Goal: Task Accomplishment & Management: Complete application form

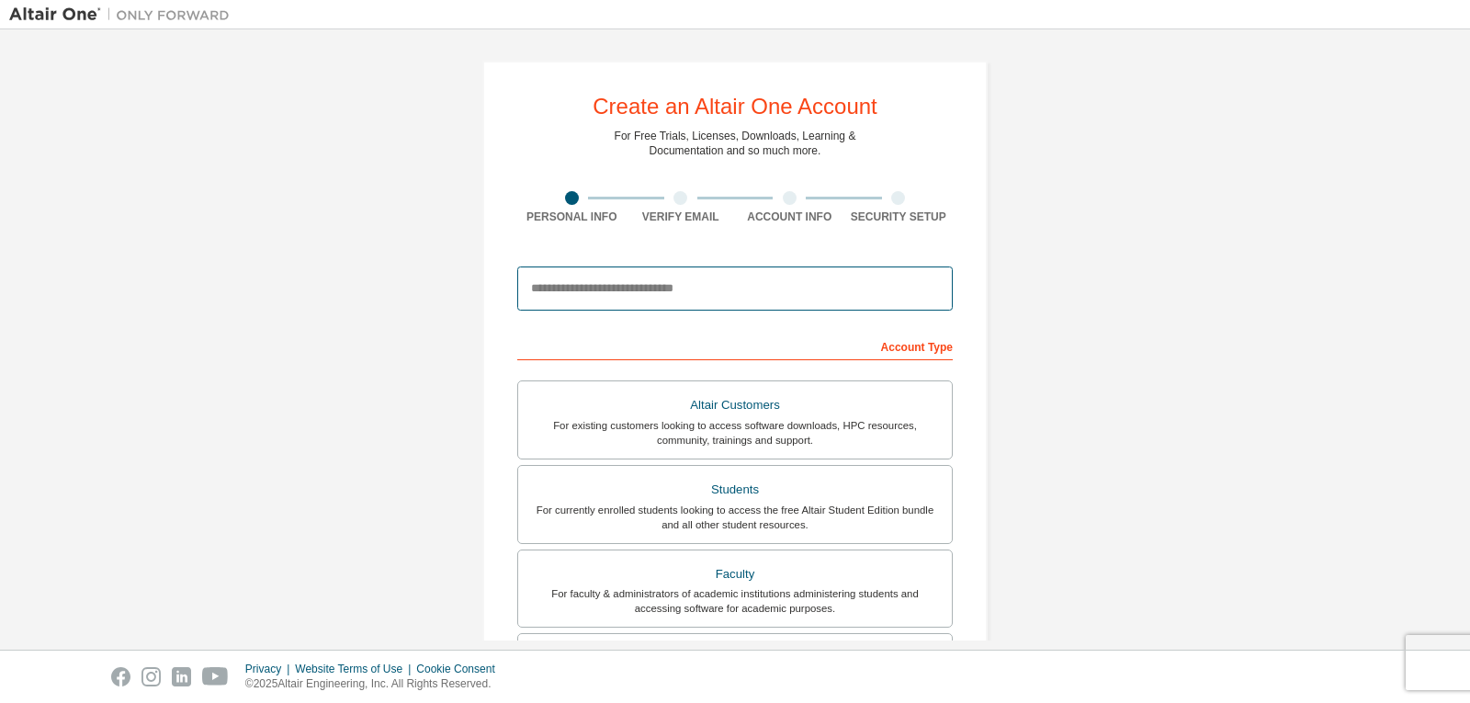
click at [625, 305] on input "email" at bounding box center [735, 288] width 436 height 44
click at [628, 296] on input "email" at bounding box center [735, 288] width 436 height 44
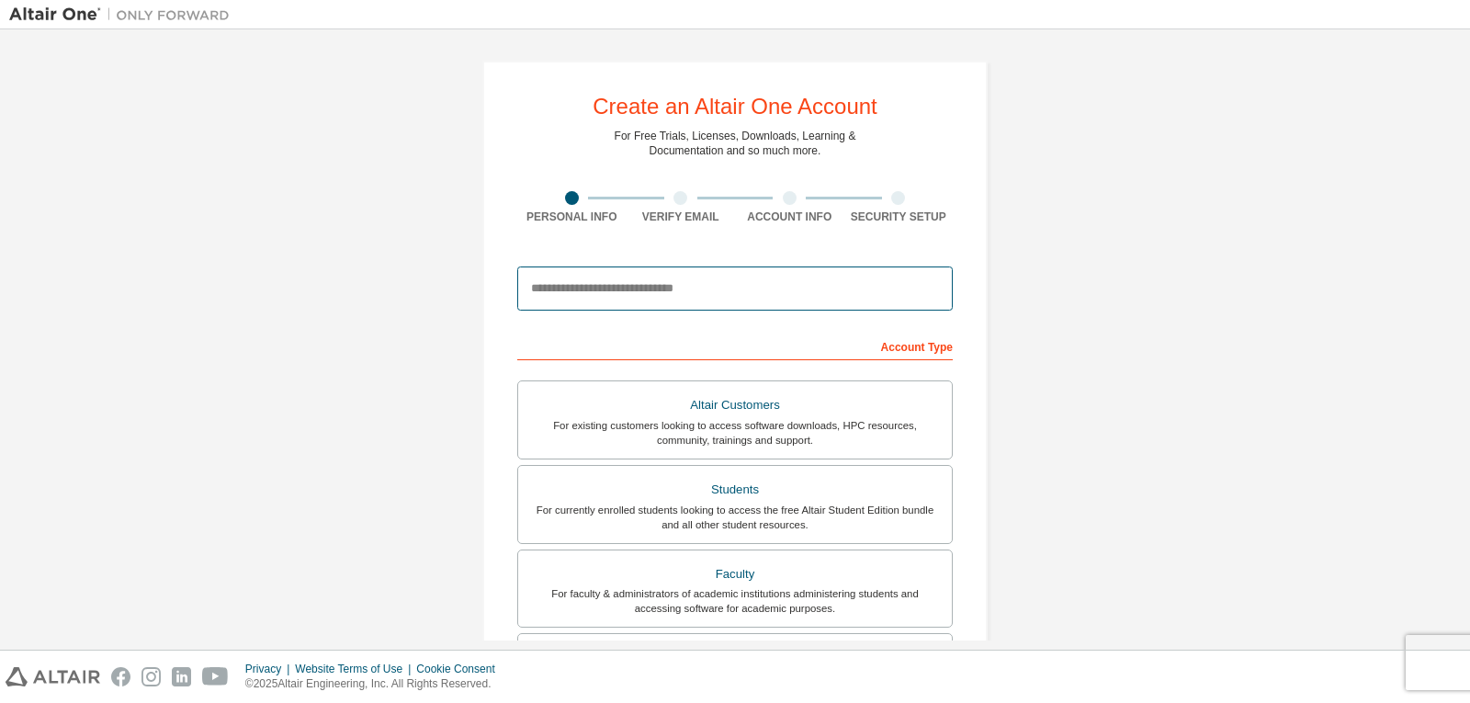
click at [628, 296] on input "email" at bounding box center [735, 288] width 436 height 44
type input "*"
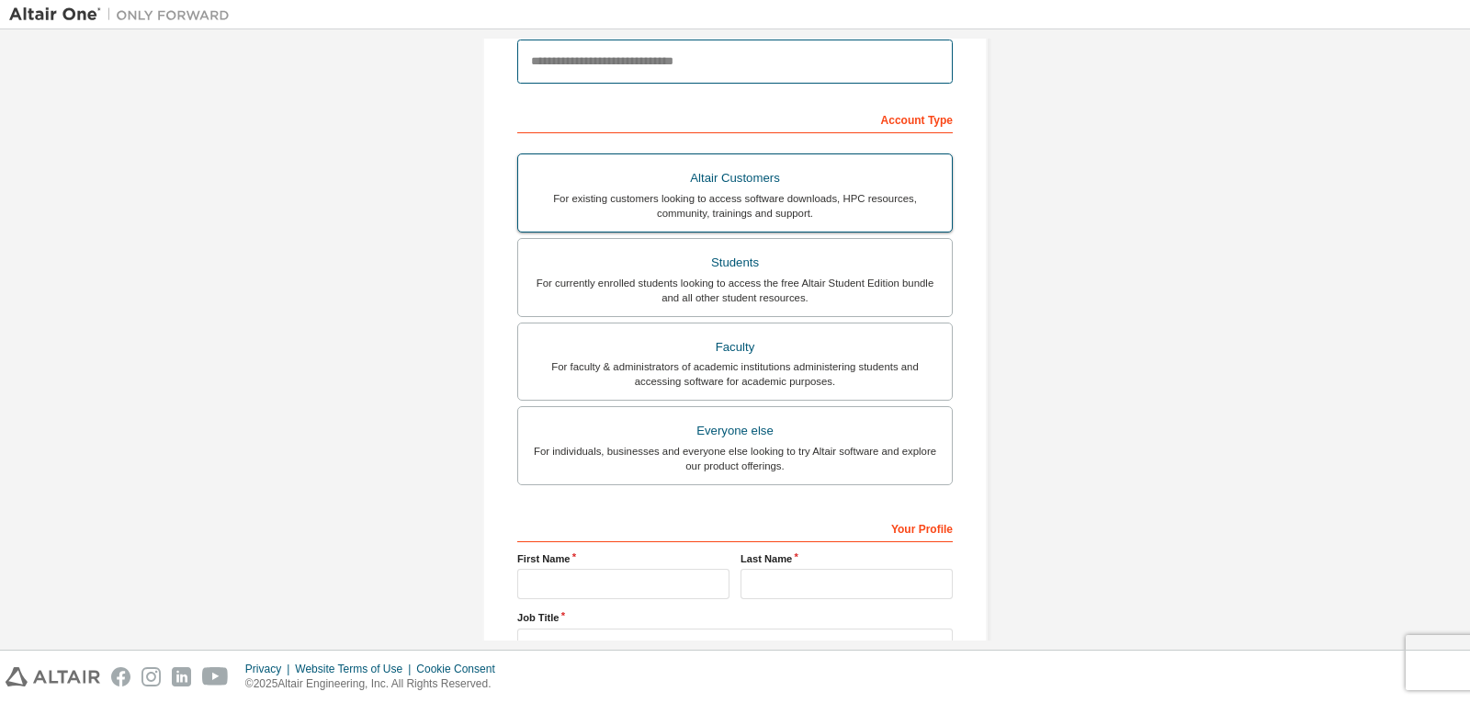
scroll to position [96, 0]
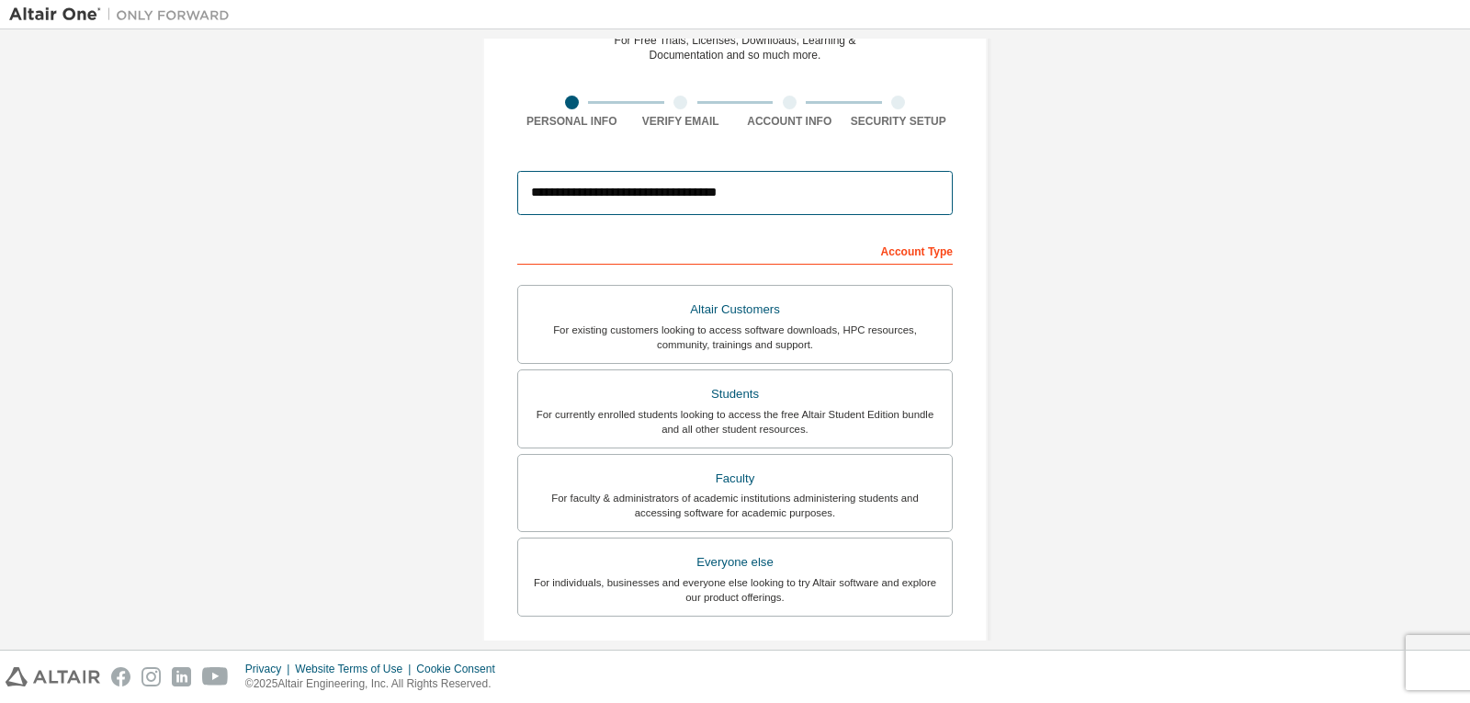
type input "**********"
click at [759, 237] on div "Account Type" at bounding box center [735, 249] width 436 height 29
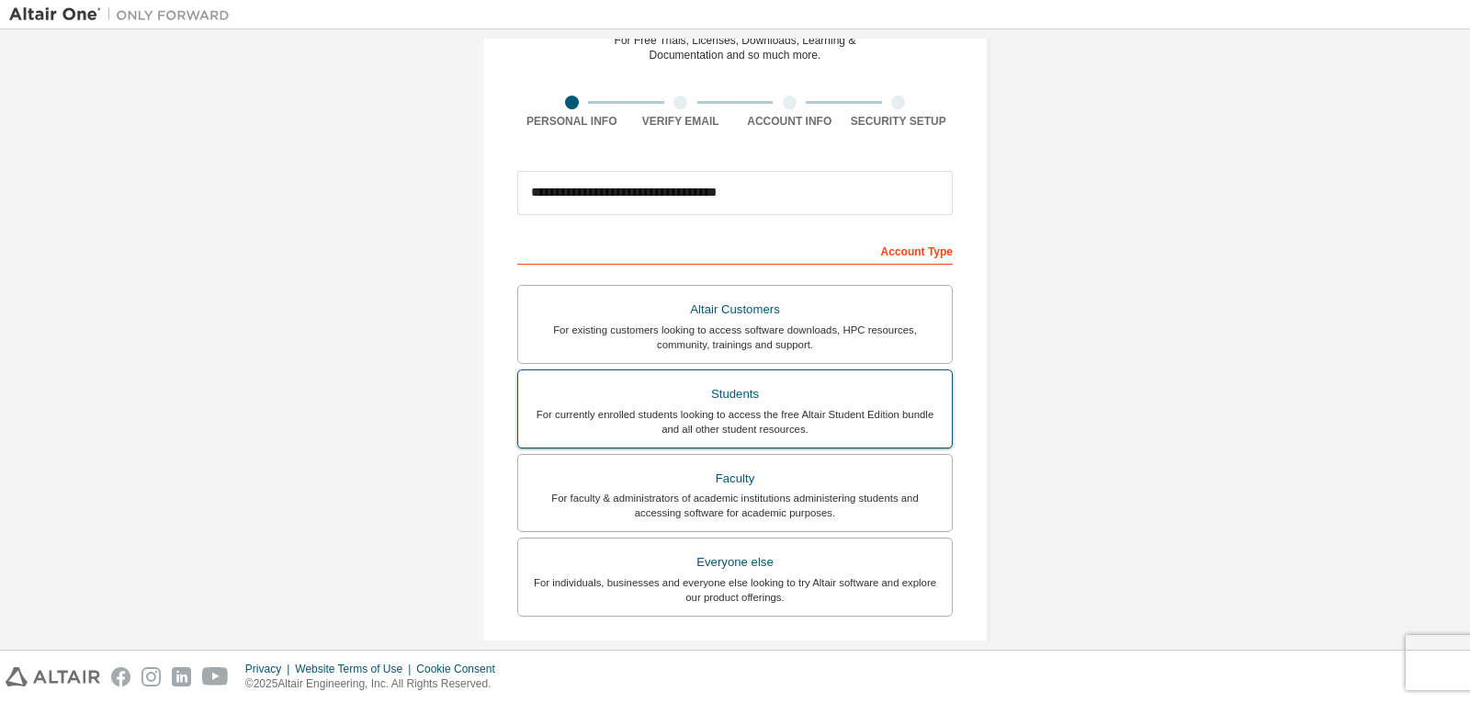
click at [792, 426] on div "For currently enrolled students looking to access the free Altair Student Editi…" at bounding box center [735, 421] width 412 height 29
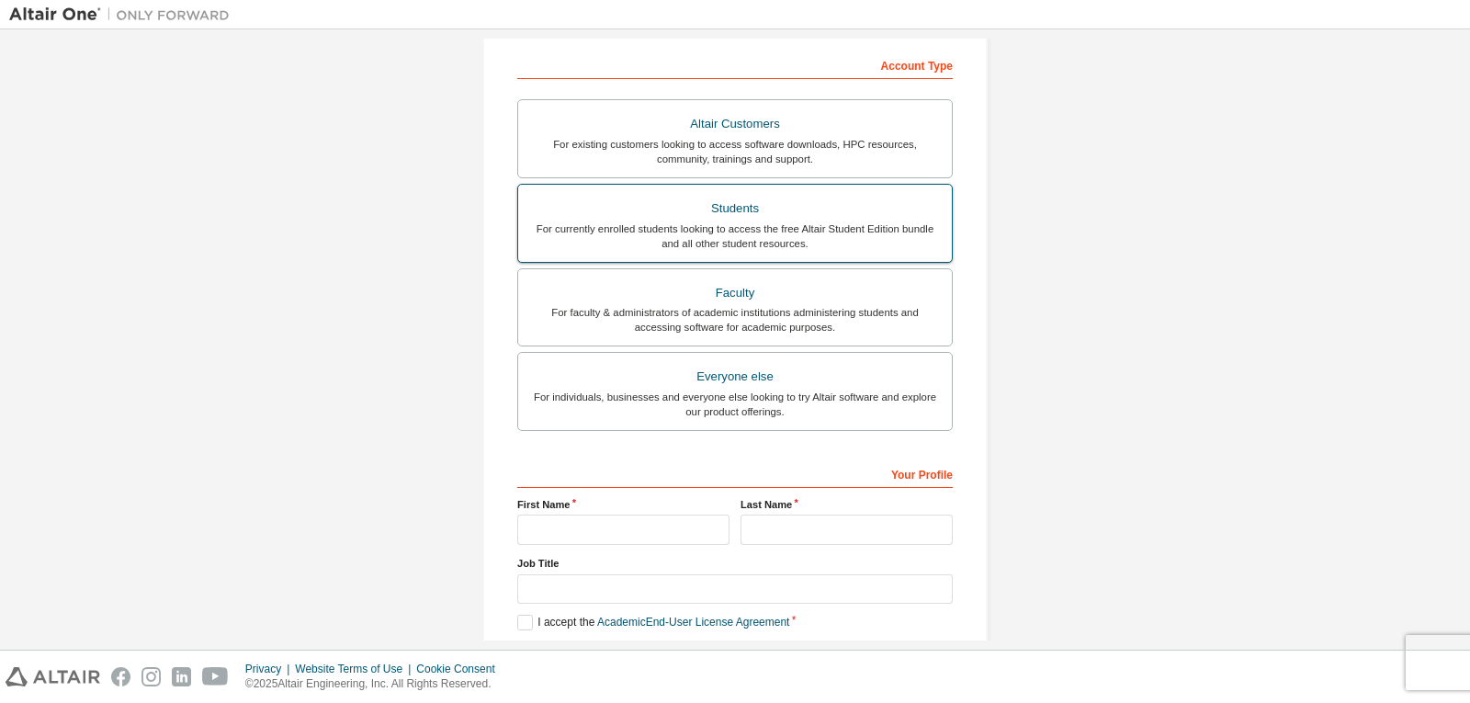
scroll to position [371, 0]
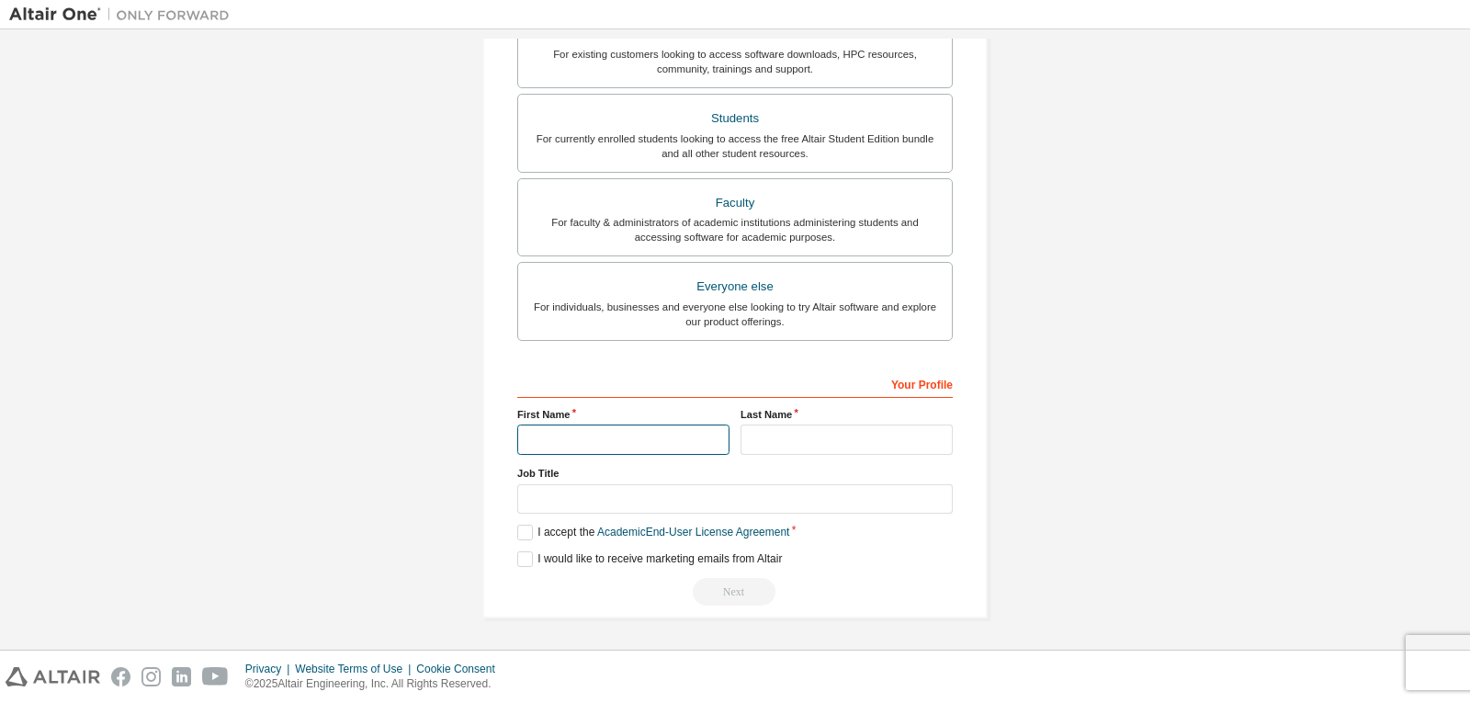
click at [657, 445] on input "text" at bounding box center [623, 439] width 212 height 30
type input "******"
type input "**********"
click at [526, 529] on label "I accept the Academic End-User License Agreement" at bounding box center [653, 533] width 272 height 16
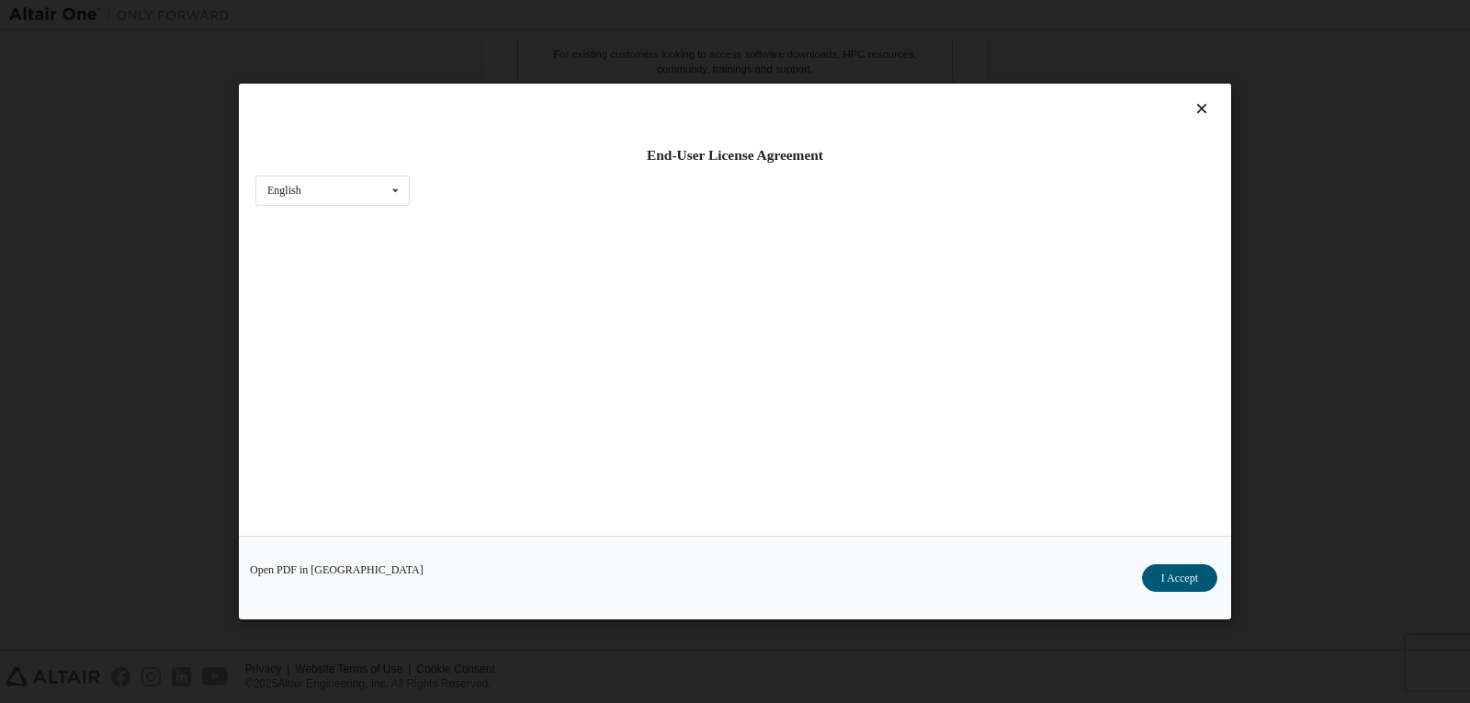
click at [527, 560] on div "Open PDF in New Tab I Accept" at bounding box center [735, 578] width 992 height 84
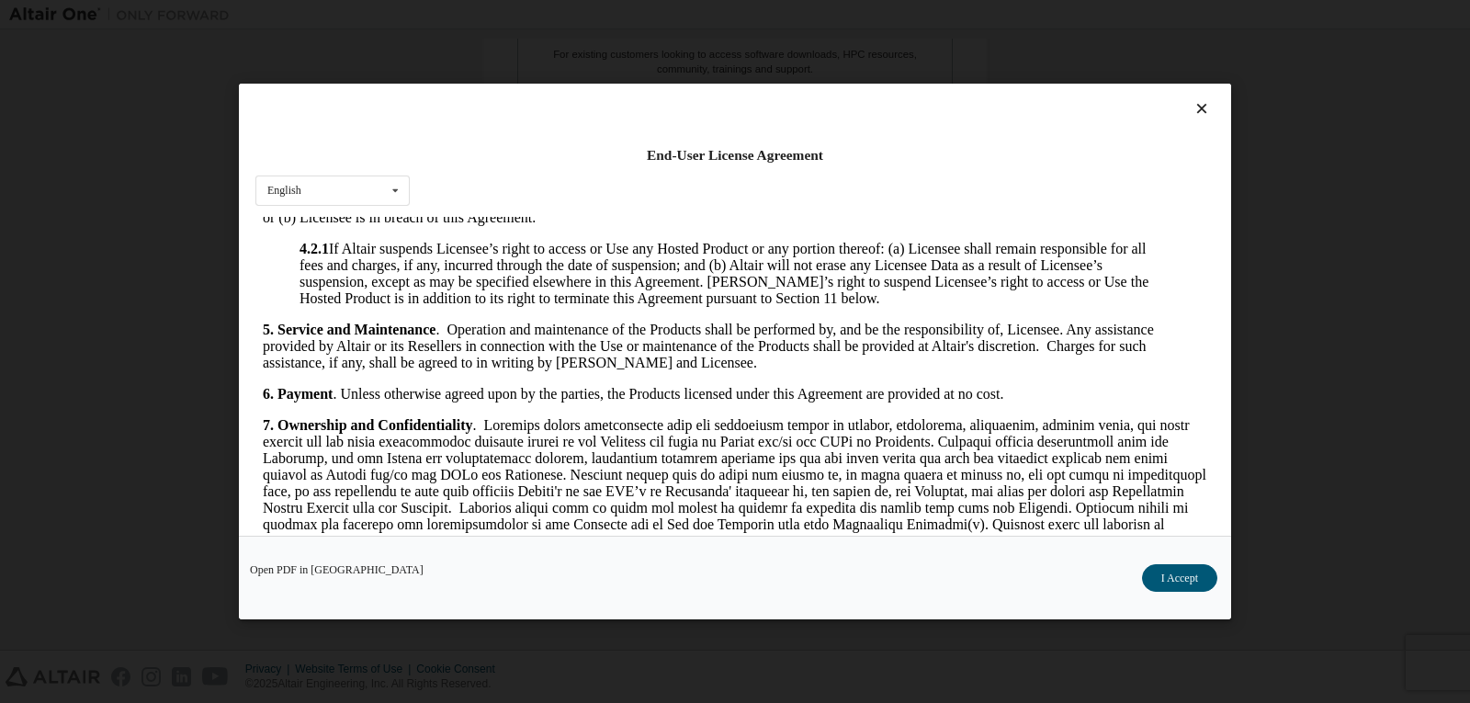
scroll to position [2997, 0]
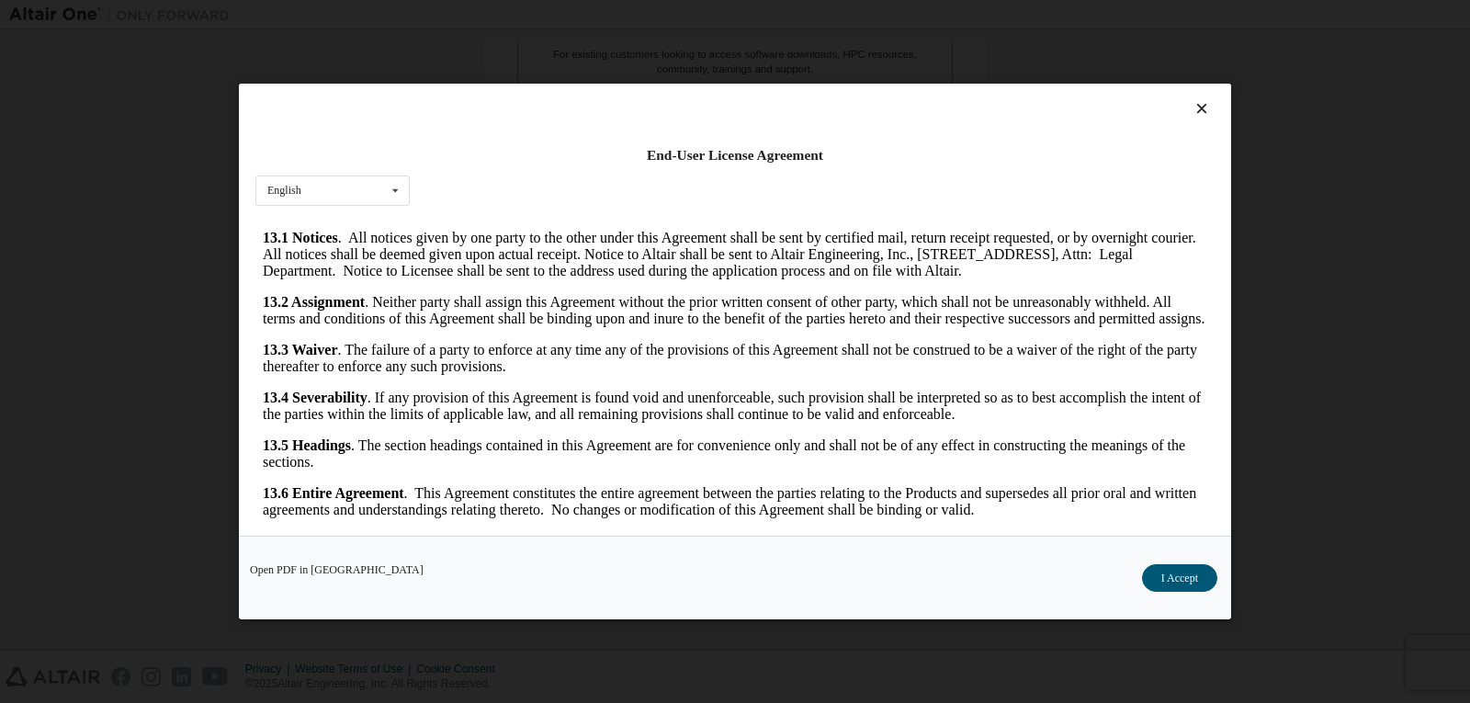
drag, startPoint x: 1195, startPoint y: 273, endPoint x: 1095, endPoint y: 751, distance: 488.2
click at [1182, 572] on button "I Accept" at bounding box center [1179, 578] width 75 height 28
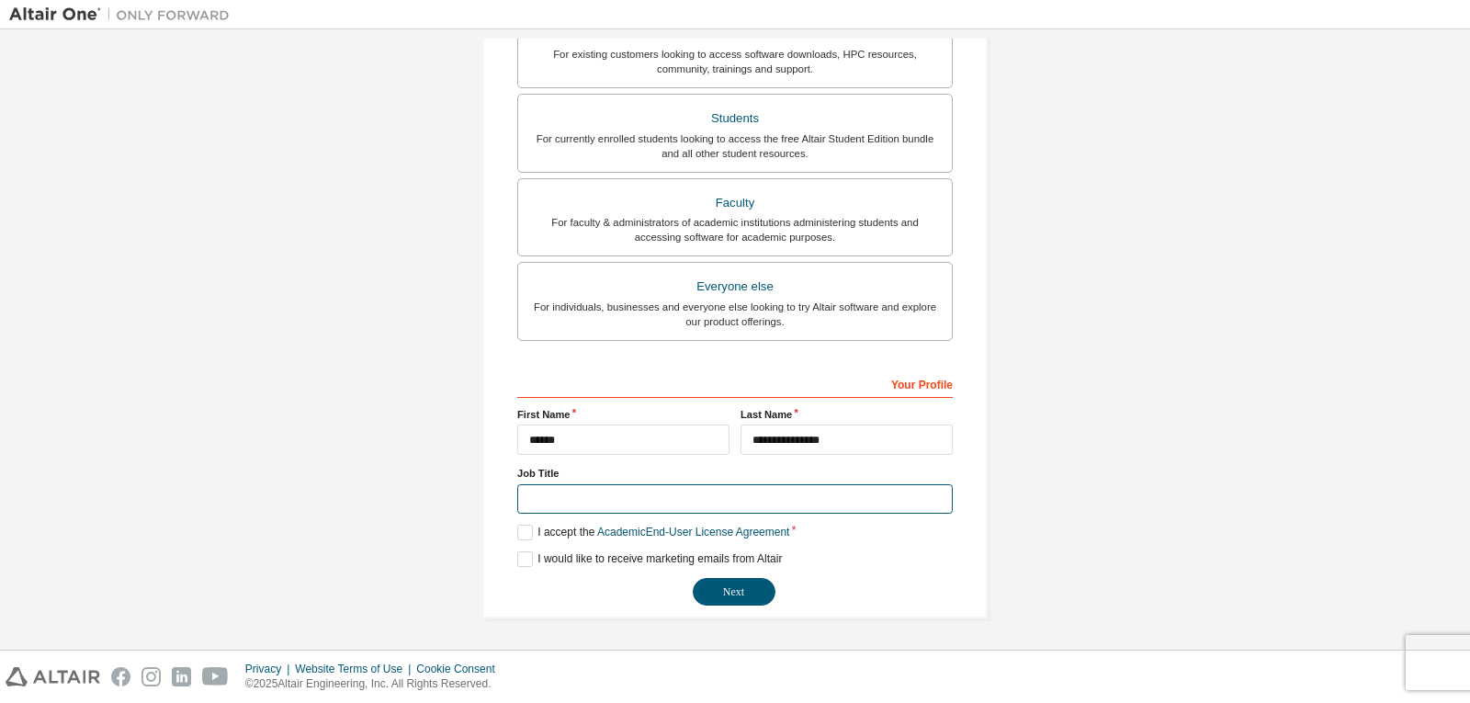
click at [553, 497] on input "text" at bounding box center [735, 499] width 436 height 30
click at [530, 555] on label "I would like to receive marketing emails from Altair" at bounding box center [649, 559] width 265 height 16
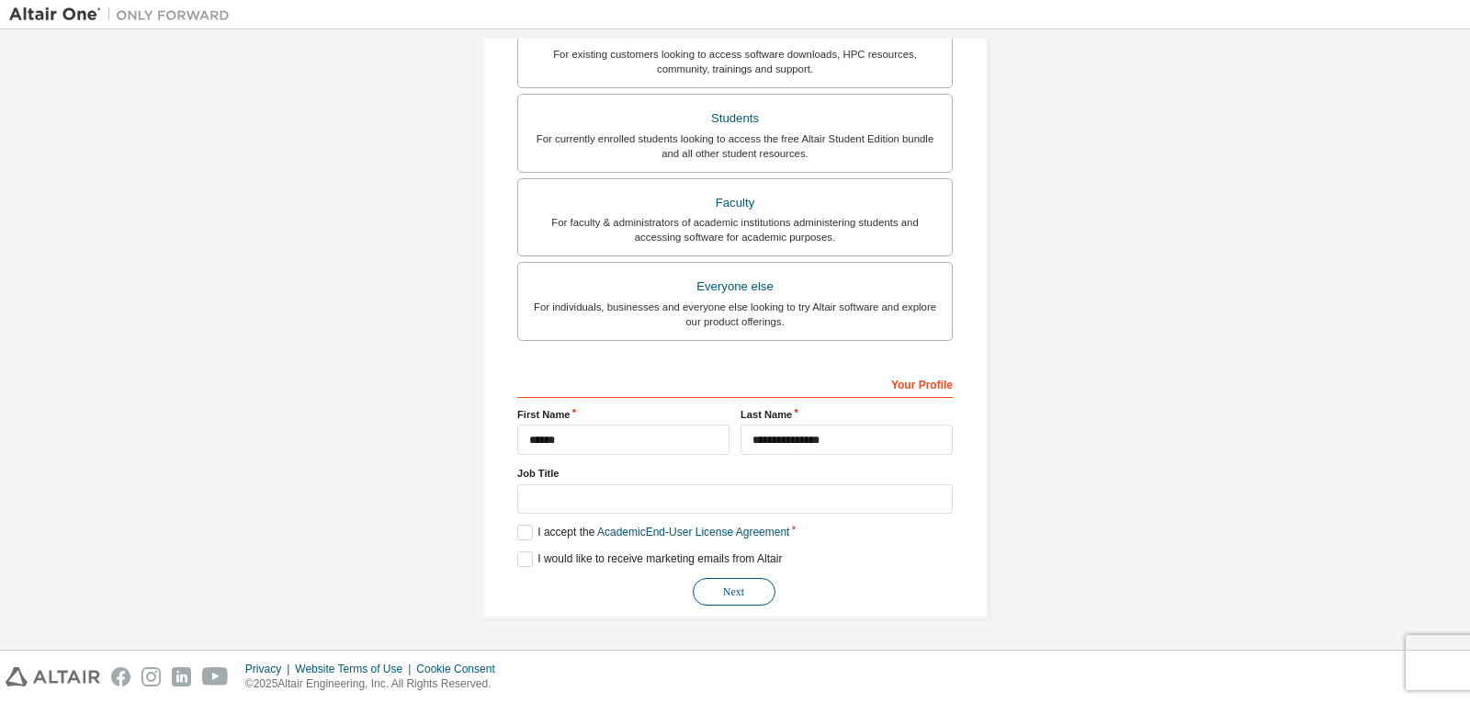
click at [707, 583] on button "Next" at bounding box center [734, 592] width 83 height 28
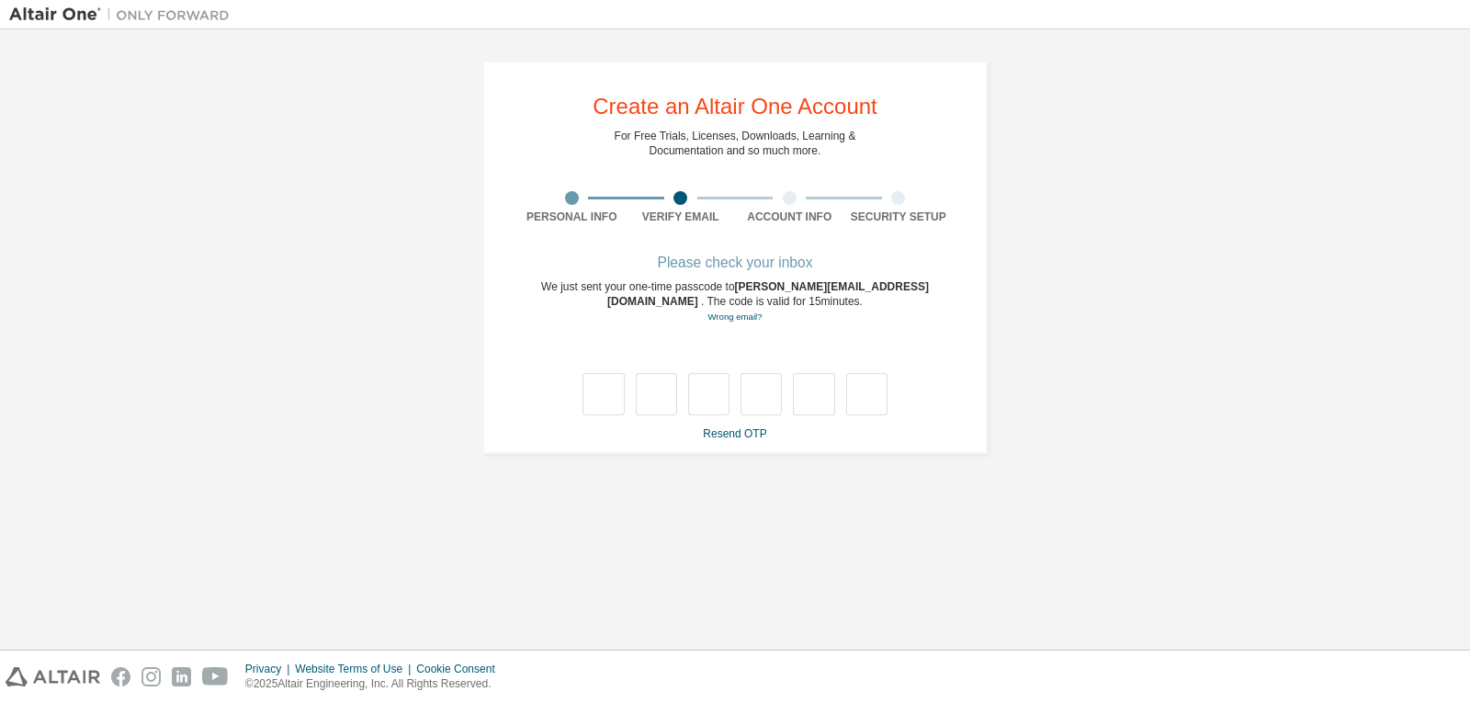
scroll to position [0, 0]
click at [607, 394] on input "text" at bounding box center [603, 394] width 41 height 42
type input "*"
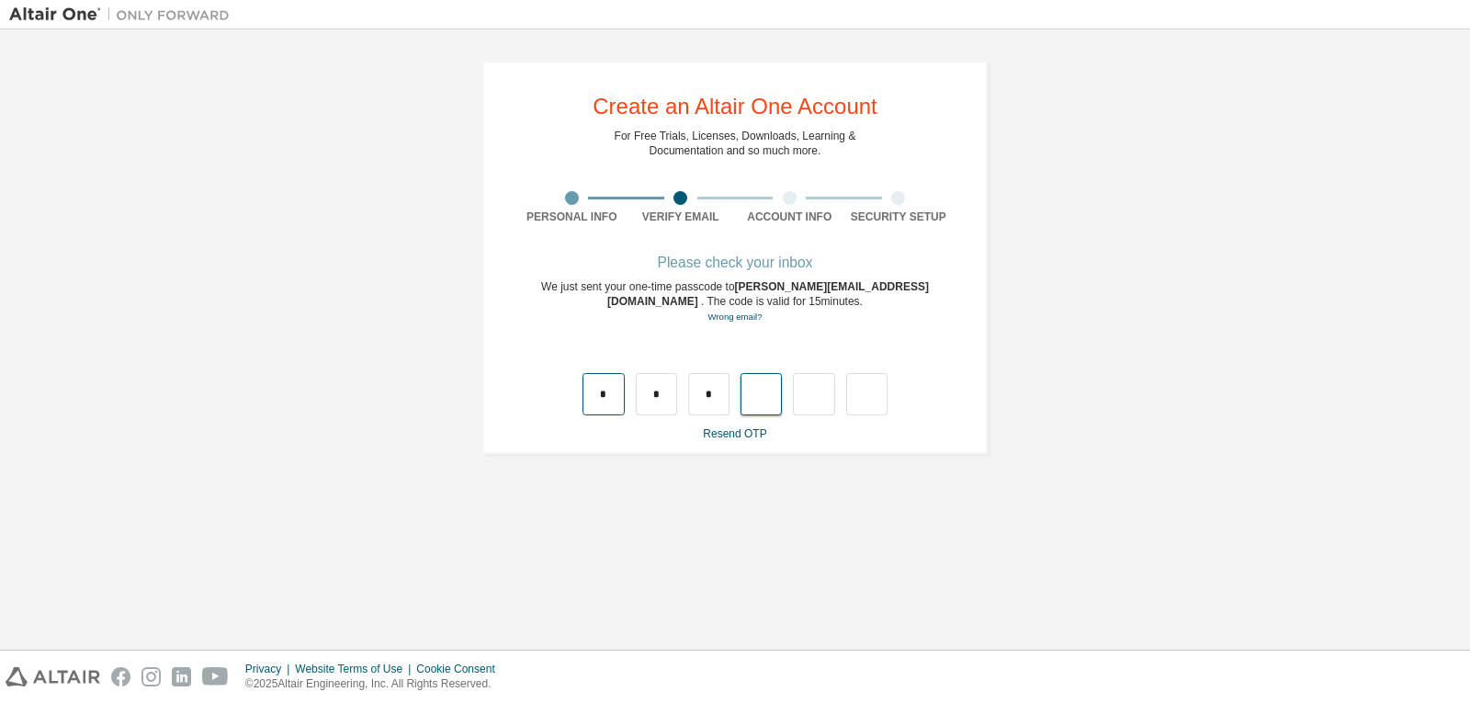
type input "*"
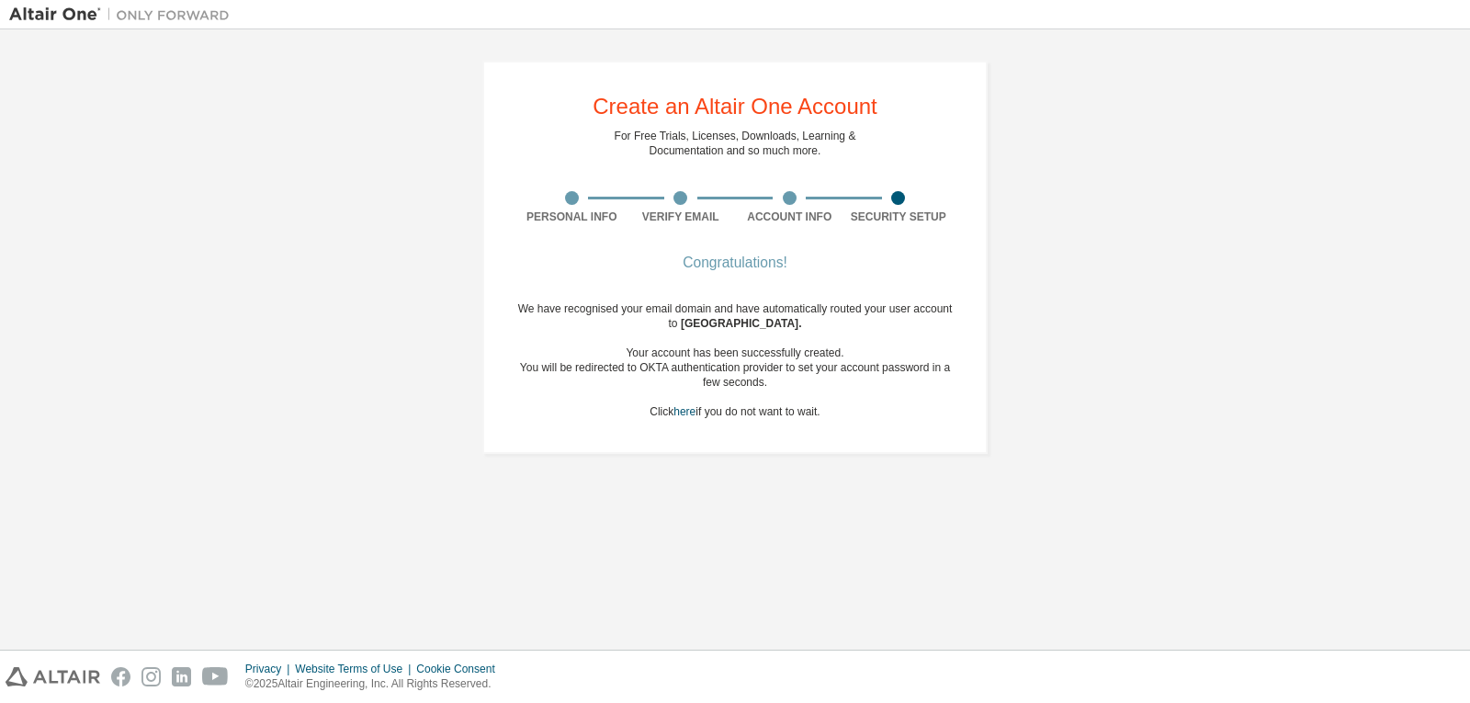
click at [437, 85] on div "Create an Altair One Account For Free Trials, Licenses, Downloads, Learning & D…" at bounding box center [735, 257] width 1452 height 437
click at [28, 17] on img at bounding box center [124, 15] width 230 height 18
click at [143, 13] on img at bounding box center [124, 15] width 230 height 18
drag, startPoint x: 617, startPoint y: 13, endPoint x: 639, endPoint y: 76, distance: 67.1
click at [618, 13] on div at bounding box center [843, 14] width 1209 height 28
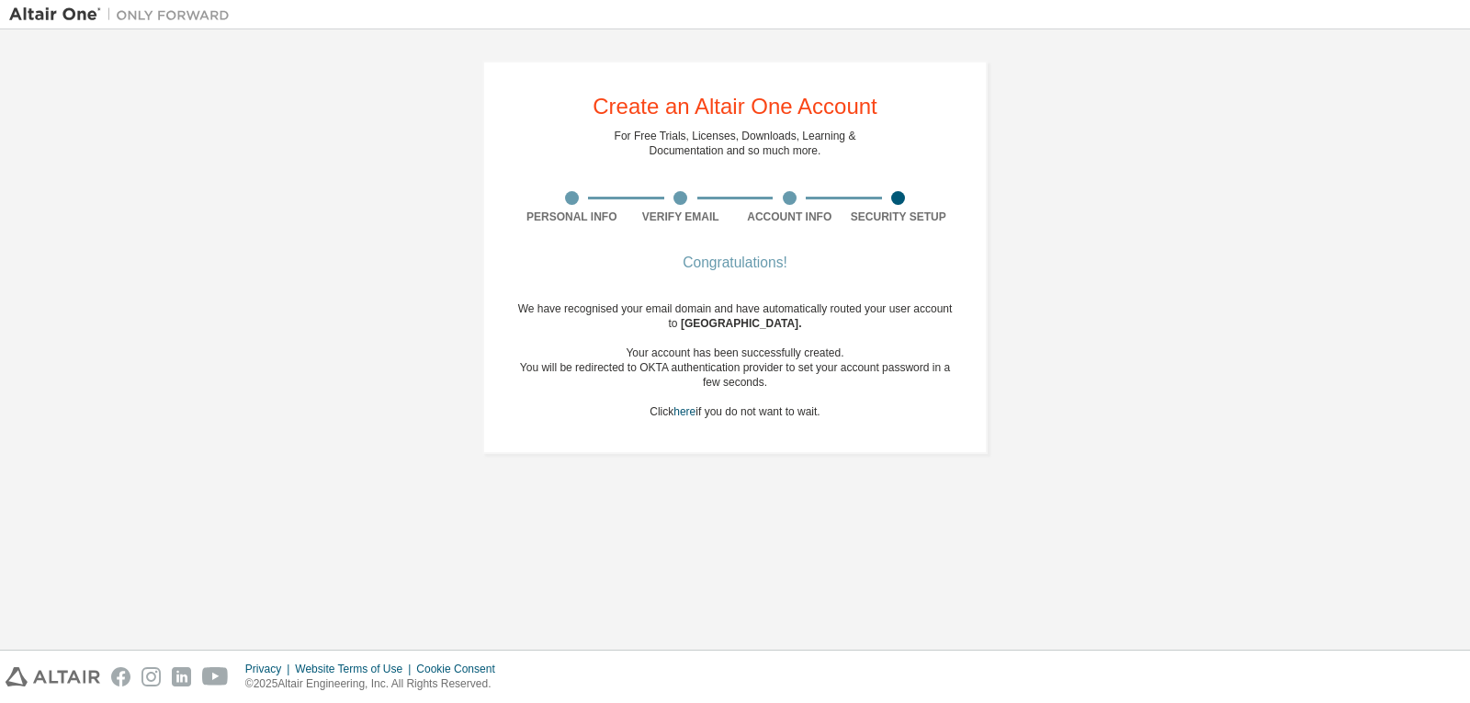
click at [651, 109] on div "Create an Altair One Account" at bounding box center [735, 107] width 285 height 22
